Goal: Task Accomplishment & Management: Manage account settings

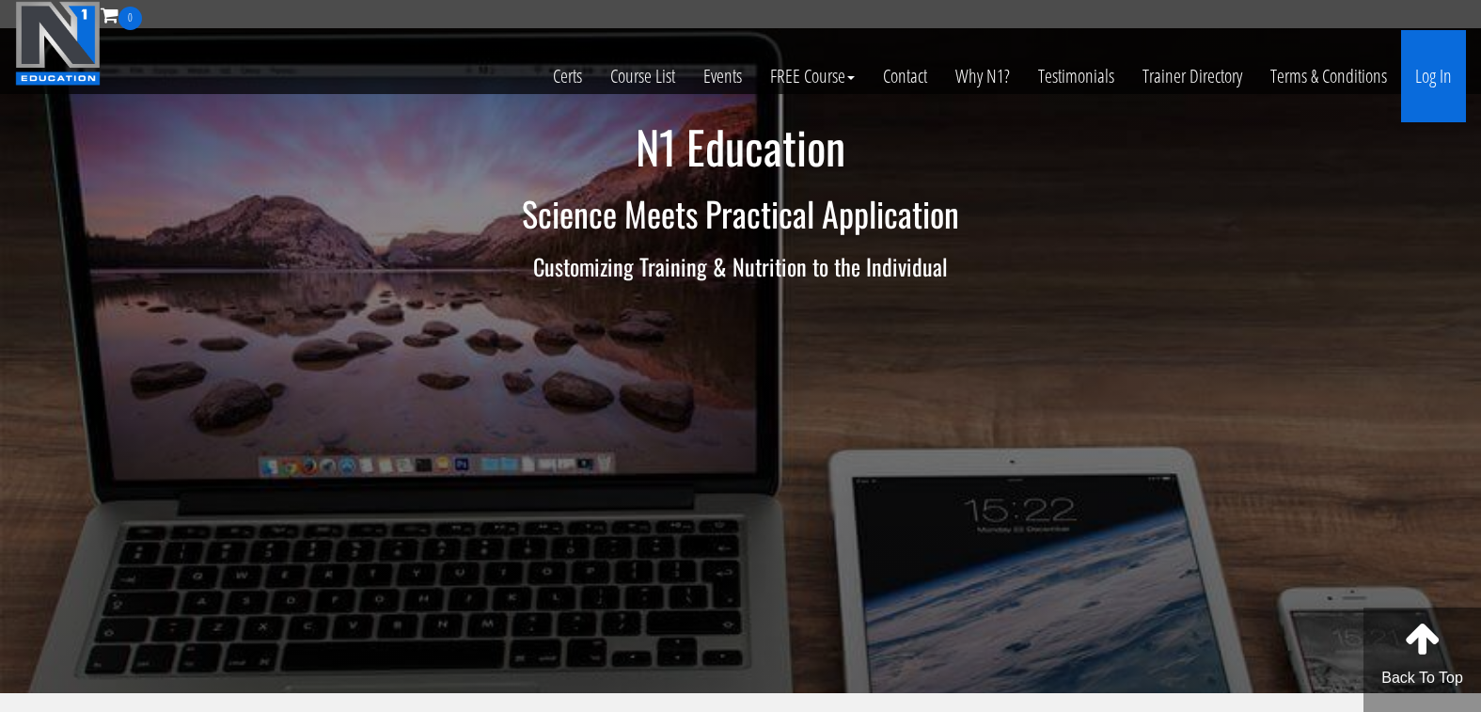
click at [1437, 80] on link "Log In" at bounding box center [1433, 76] width 65 height 92
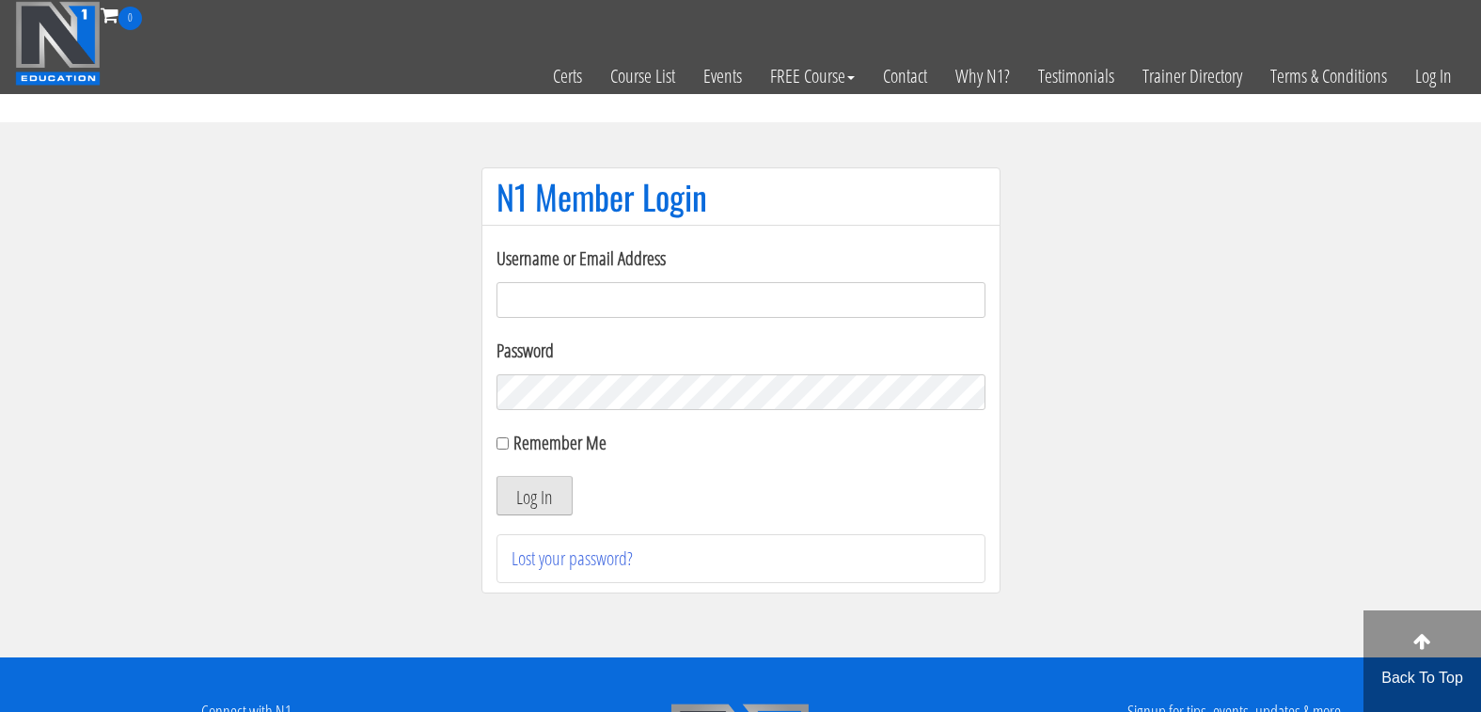
type input "[EMAIL_ADDRESS][DOMAIN_NAME]"
click at [539, 504] on button "Log In" at bounding box center [534, 495] width 76 height 39
